Goal: Book appointment/travel/reservation

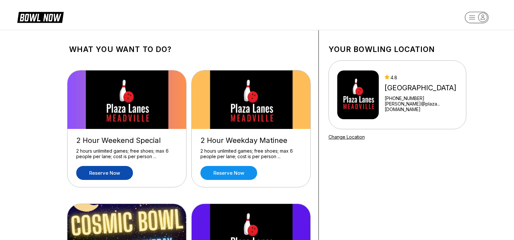
click at [98, 176] on link "Reserve now" at bounding box center [104, 173] width 57 height 14
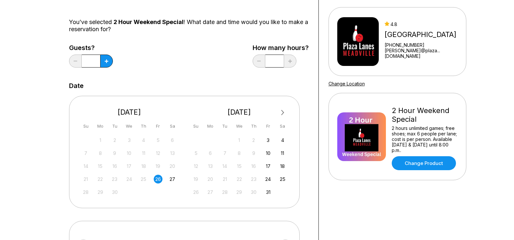
scroll to position [65, 0]
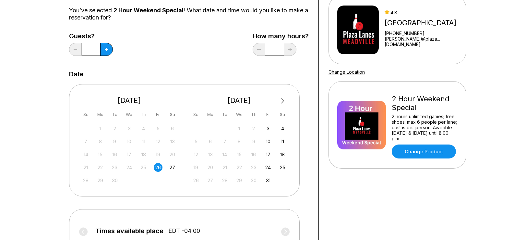
click at [156, 167] on div "26" at bounding box center [158, 167] width 9 height 9
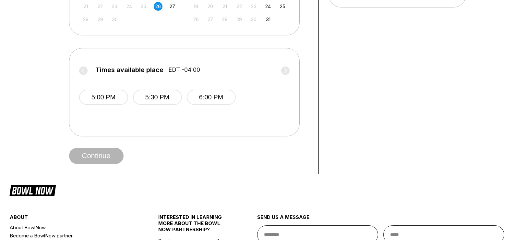
scroll to position [195, 0]
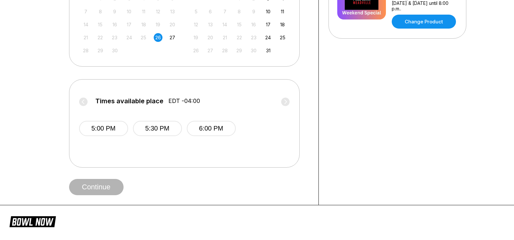
click at [286, 102] on label "Times available place EDT -04:00" at bounding box center [184, 102] width 211 height 10
click at [216, 131] on button "6:00 PM" at bounding box center [211, 128] width 49 height 15
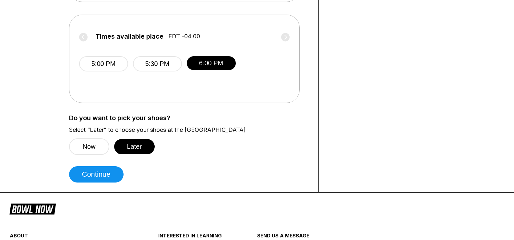
scroll to position [260, 0]
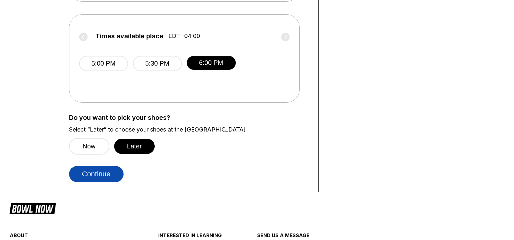
click at [118, 174] on button "Continue" at bounding box center [96, 174] width 55 height 16
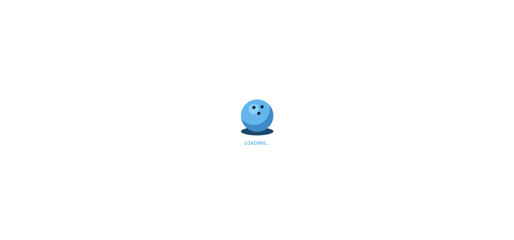
select select "**"
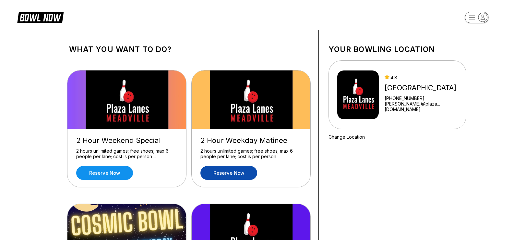
click at [217, 175] on link "Reserve now" at bounding box center [228, 173] width 57 height 14
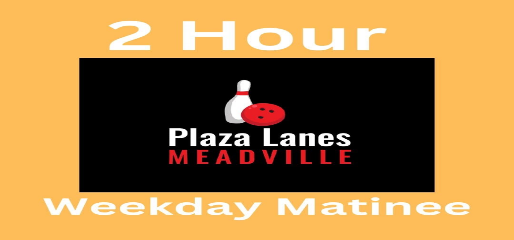
click at [112, 173] on link "Reserve now" at bounding box center [104, 173] width 57 height 14
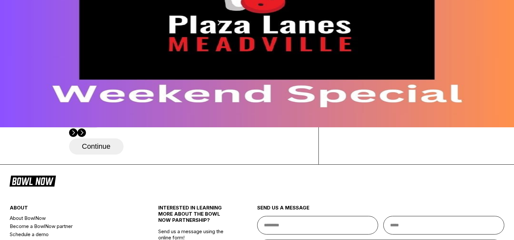
scroll to position [130, 0]
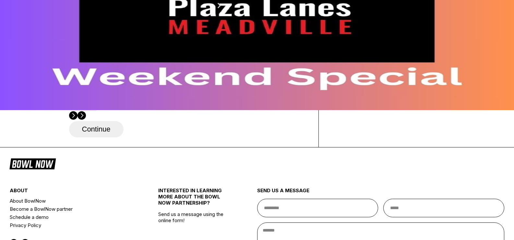
click at [134, 62] on div "26" at bounding box center [129, 57] width 9 height 9
click at [151, 84] on label "Times available place EDT -04:00" at bounding box center [110, 80] width 82 height 6
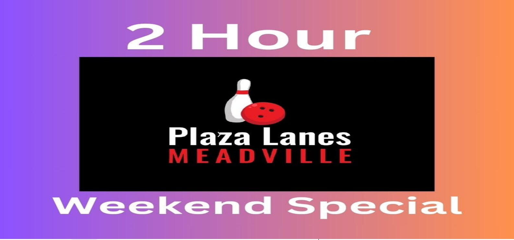
scroll to position [0, 0]
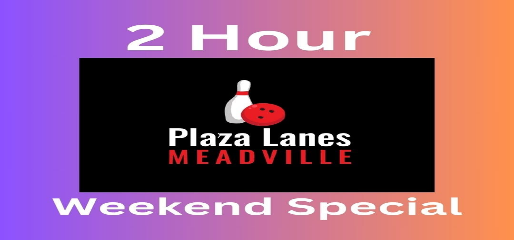
click at [118, 92] on icon at bounding box center [120, 91] width 4 height 4
click at [127, 85] on icon at bounding box center [129, 83] width 4 height 4
type input "*"
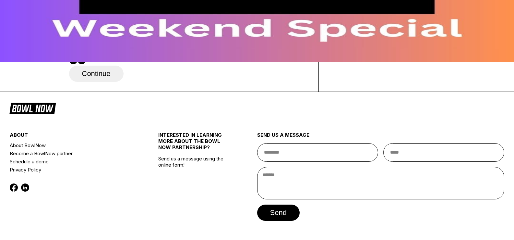
scroll to position [195, 0]
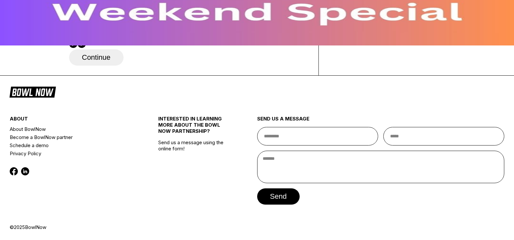
click at [100, 39] on button "6:00 PM" at bounding box center [84, 34] width 30 height 9
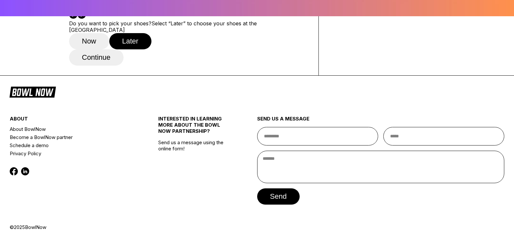
scroll to position [260, 0]
click at [104, 66] on button "Continue" at bounding box center [96, 57] width 55 height 16
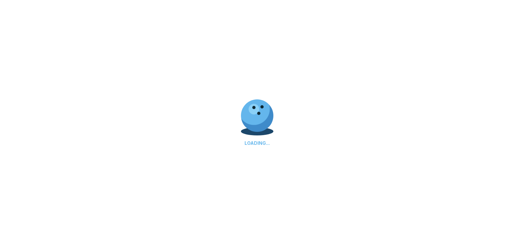
select select "**"
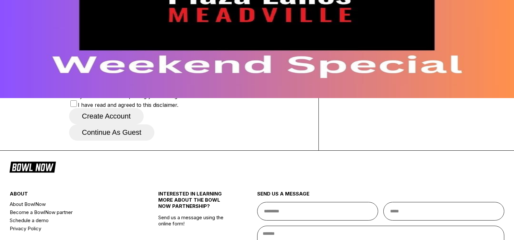
scroll to position [162, 0]
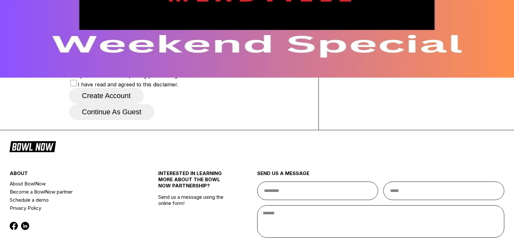
click at [154, 120] on button "Continue as guest" at bounding box center [111, 112] width 85 height 16
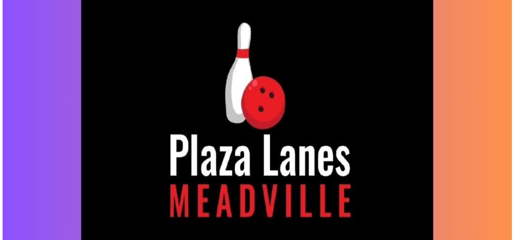
scroll to position [121, 0]
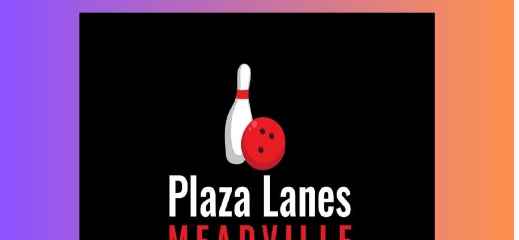
type input "******"
type input "*******"
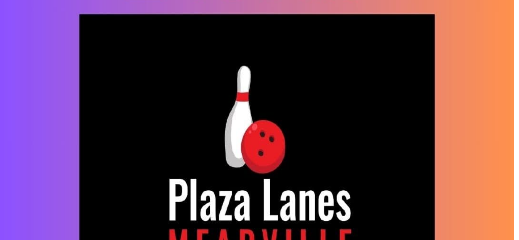
drag, startPoint x: 177, startPoint y: 139, endPoint x: 184, endPoint y: 157, distance: 19.1
drag, startPoint x: 193, startPoint y: 140, endPoint x: 174, endPoint y: 140, distance: 19.1
type input "**********"
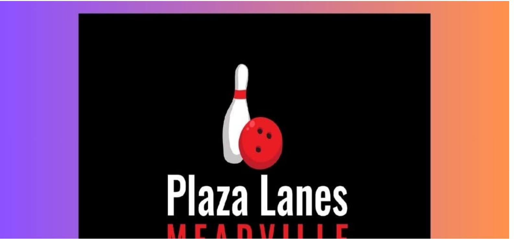
scroll to position [0, 0]
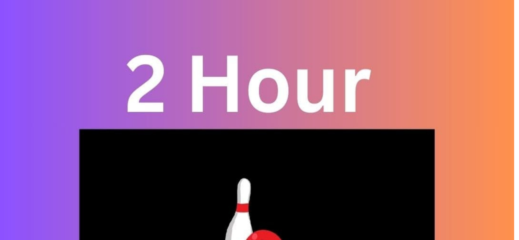
type input "**********"
